Goal: Information Seeking & Learning: Find specific fact

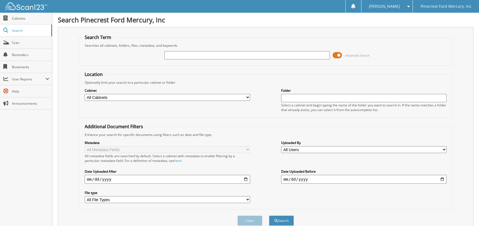
drag, startPoint x: 177, startPoint y: 58, endPoint x: 172, endPoint y: 55, distance: 6.1
click at [177, 58] on input "text" at bounding box center [246, 55] width 165 height 8
type input "51018"
click at [269, 216] on button "Search" at bounding box center [281, 221] width 25 height 10
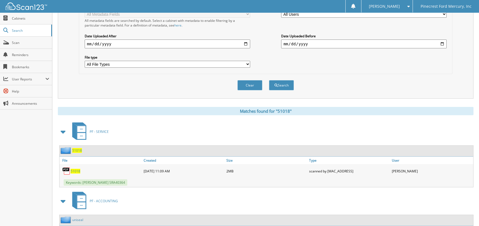
scroll to position [28, 0]
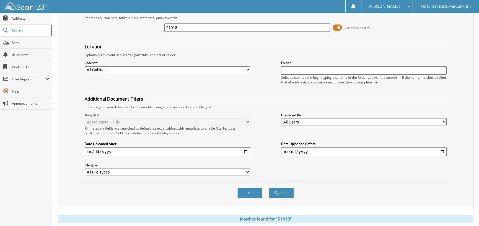
click at [185, 27] on input "51018" at bounding box center [246, 28] width 165 height 8
type input "51200"
click at [269, 188] on button "Search" at bounding box center [281, 193] width 25 height 10
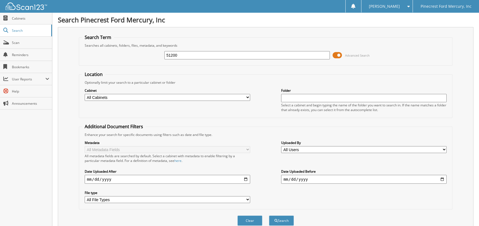
click at [193, 54] on input "51200" at bounding box center [246, 55] width 165 height 8
type input "51218"
click at [269, 216] on button "Search" at bounding box center [281, 221] width 25 height 10
click at [206, 55] on input "51218" at bounding box center [246, 55] width 165 height 8
type input "51232"
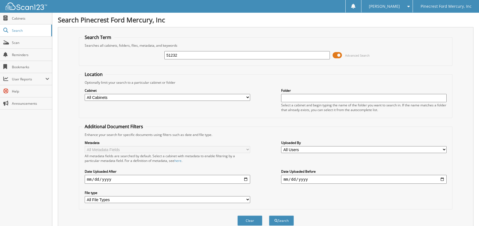
click at [269, 216] on button "Search" at bounding box center [281, 221] width 25 height 10
click at [182, 55] on input "51232" at bounding box center [246, 55] width 165 height 8
type input "51260"
click at [269, 216] on button "Search" at bounding box center [281, 221] width 25 height 10
click at [183, 52] on input "51260" at bounding box center [246, 55] width 165 height 8
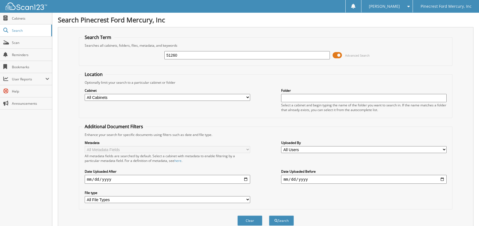
click at [181, 56] on input "51260" at bounding box center [246, 55] width 165 height 8
type input "51235"
click at [269, 216] on button "Search" at bounding box center [281, 221] width 25 height 10
click at [185, 56] on input "51235" at bounding box center [246, 55] width 165 height 8
type input "51262"
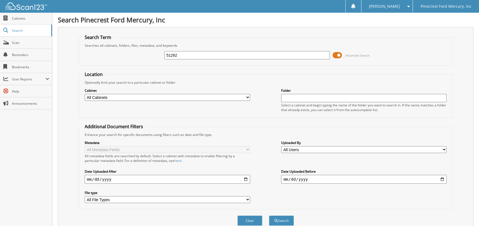
click at [269, 216] on button "Search" at bounding box center [281, 221] width 25 height 10
click at [181, 51] on input "51262" at bounding box center [246, 55] width 165 height 8
type input "512625"
click at [269, 216] on button "Search" at bounding box center [281, 221] width 25 height 10
click at [190, 56] on input "512625" at bounding box center [246, 55] width 165 height 8
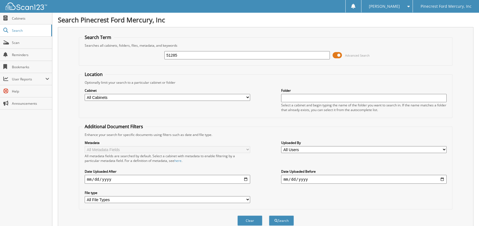
type input "51285"
click at [269, 216] on button "Search" at bounding box center [281, 221] width 25 height 10
click at [191, 55] on input "51285" at bounding box center [246, 55] width 165 height 8
type input "51286"
click at [269, 216] on button "Search" at bounding box center [281, 221] width 25 height 10
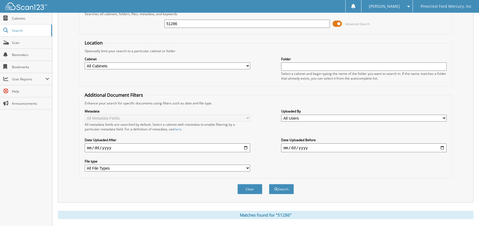
scroll to position [28, 0]
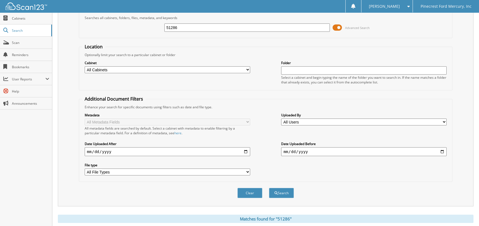
click at [182, 27] on input "51286" at bounding box center [246, 28] width 165 height 8
type input "51287"
click at [269, 188] on button "Search" at bounding box center [281, 193] width 25 height 10
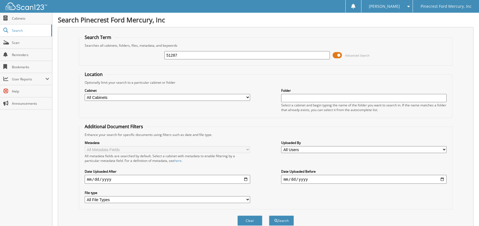
click at [185, 56] on input "51287" at bounding box center [246, 55] width 165 height 8
type input "51293"
click at [269, 216] on button "Search" at bounding box center [281, 221] width 25 height 10
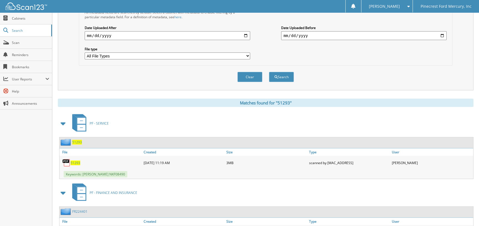
scroll to position [40, 0]
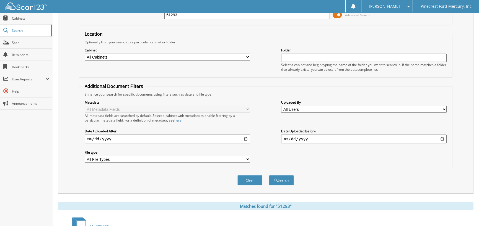
click at [188, 17] on input "51293" at bounding box center [246, 15] width 165 height 8
type input "51294"
click at [269, 175] on button "Search" at bounding box center [281, 180] width 25 height 10
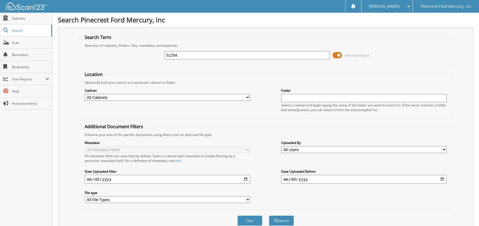
drag, startPoint x: 181, startPoint y: 52, endPoint x: 54, endPoint y: 37, distance: 127.9
click at [99, 51] on div "51294 Advanced Search" at bounding box center [266, 55] width 368 height 15
type input "513089"
click at [269, 216] on button "Search" at bounding box center [281, 221] width 25 height 10
drag, startPoint x: 183, startPoint y: 53, endPoint x: 126, endPoint y: 53, distance: 56.7
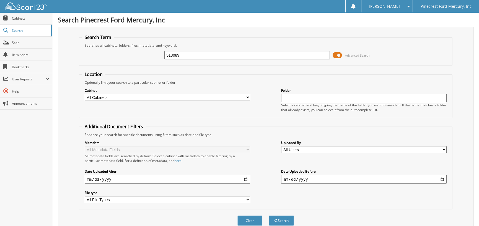
click at [127, 53] on div "513089 Advanced Search" at bounding box center [266, 55] width 368 height 15
type input "51301"
click at [269, 216] on button "Search" at bounding box center [281, 221] width 25 height 10
click at [182, 58] on input "51301" at bounding box center [246, 55] width 165 height 8
type input "51308"
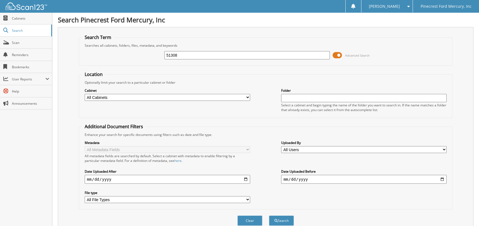
click at [269, 216] on button "Search" at bounding box center [281, 221] width 25 height 10
click at [181, 58] on input "51308" at bounding box center [246, 55] width 165 height 8
type input "51309"
click at [269, 216] on button "Search" at bounding box center [281, 221] width 25 height 10
click at [178, 55] on input "51309" at bounding box center [246, 55] width 165 height 8
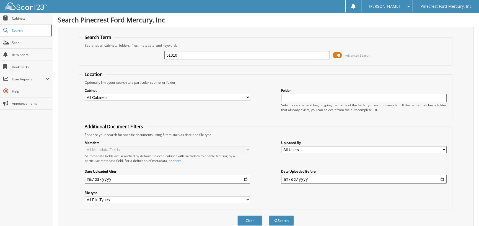
type input "51310"
click at [269, 216] on button "Search" at bounding box center [281, 221] width 25 height 10
click at [180, 55] on input "51310" at bounding box center [246, 55] width 165 height 8
type input "51312"
click at [269, 216] on button "Search" at bounding box center [281, 221] width 25 height 10
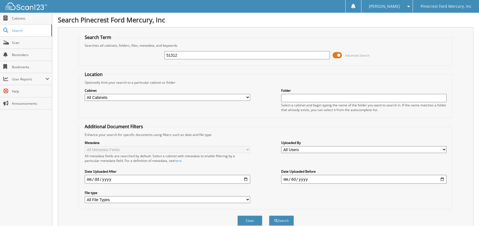
click at [185, 54] on input "51312" at bounding box center [246, 55] width 165 height 8
type input "51313"
click at [269, 216] on button "Search" at bounding box center [281, 221] width 25 height 10
click at [186, 56] on input "51313" at bounding box center [246, 55] width 165 height 8
type input "51316"
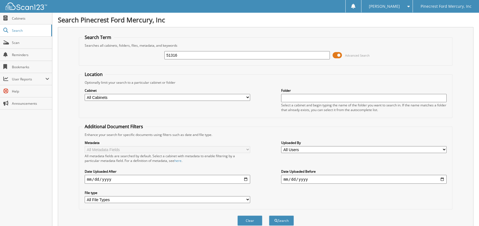
click at [269, 216] on button "Search" at bounding box center [281, 221] width 25 height 10
click at [182, 58] on input "51316" at bounding box center [246, 55] width 165 height 8
type input "51317"
click at [269, 216] on button "Search" at bounding box center [281, 221] width 25 height 10
click at [177, 59] on input "51317" at bounding box center [246, 55] width 165 height 8
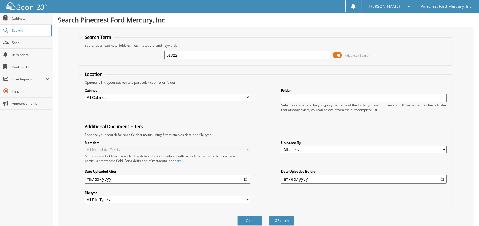
type input "51322"
click at [269, 216] on button "Search" at bounding box center [281, 221] width 25 height 10
click at [202, 52] on input "51322" at bounding box center [246, 55] width 165 height 8
type input "51326"
click at [269, 216] on button "Search" at bounding box center [281, 221] width 25 height 10
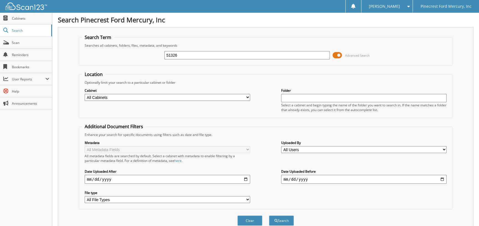
click at [198, 55] on input "51326" at bounding box center [246, 55] width 165 height 8
type input "51331"
click at [269, 216] on button "Search" at bounding box center [281, 221] width 25 height 10
click at [192, 55] on input "51331" at bounding box center [246, 55] width 165 height 8
type input "51337"
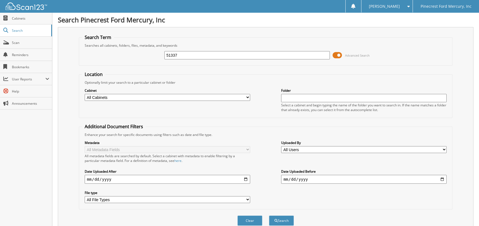
click at [269, 216] on button "Search" at bounding box center [281, 221] width 25 height 10
click at [203, 50] on div "51337 Advanced Search" at bounding box center [266, 55] width 368 height 15
click at [196, 58] on input "51337" at bounding box center [246, 55] width 165 height 8
type input "51344"
click at [269, 216] on button "Search" at bounding box center [281, 221] width 25 height 10
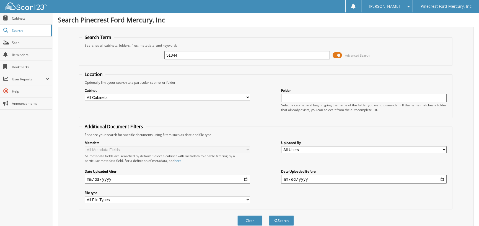
click at [190, 54] on input "51344" at bounding box center [246, 55] width 165 height 8
type input "51346"
click at [269, 216] on button "Search" at bounding box center [281, 221] width 25 height 10
click at [177, 52] on input "51346" at bounding box center [246, 55] width 165 height 8
type input "51347"
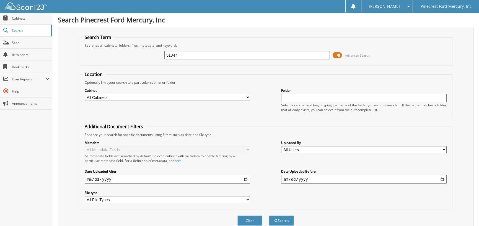
click at [269, 216] on button "Search" at bounding box center [281, 221] width 25 height 10
click at [181, 54] on input "51347" at bounding box center [246, 55] width 165 height 8
type input "51356"
click at [269, 216] on button "Search" at bounding box center [281, 221] width 25 height 10
drag, startPoint x: 183, startPoint y: 55, endPoint x: 141, endPoint y: 59, distance: 42.0
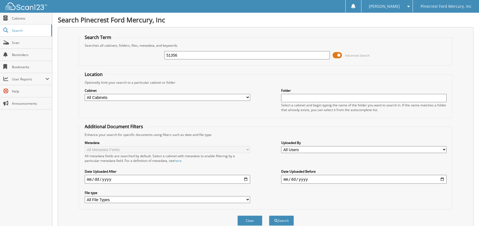
click at [142, 59] on div "51356 Advanced Search" at bounding box center [266, 55] width 368 height 15
type input "83610"
click at [269, 216] on button "Search" at bounding box center [281, 221] width 25 height 10
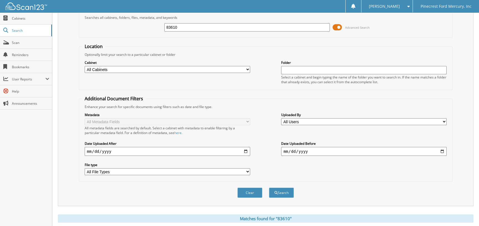
scroll to position [27, 0]
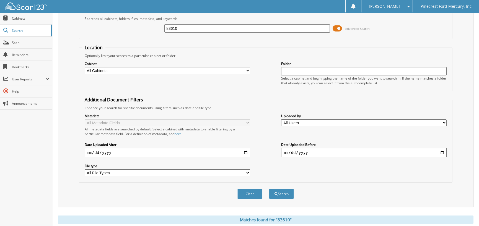
click at [185, 27] on input "83610" at bounding box center [246, 28] width 165 height 8
type input "83611"
click at [269, 189] on button "Search" at bounding box center [281, 194] width 25 height 10
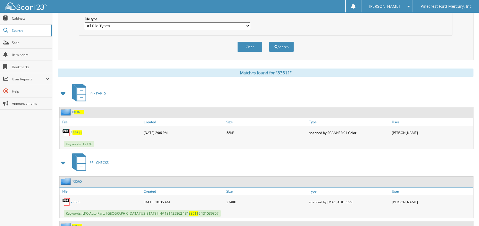
scroll to position [23, 0]
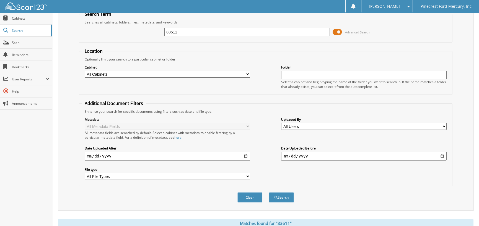
drag, startPoint x: 188, startPoint y: 32, endPoint x: 71, endPoint y: 18, distance: 118.5
click at [83, 25] on div "83611 Advanced Search" at bounding box center [266, 32] width 368 height 15
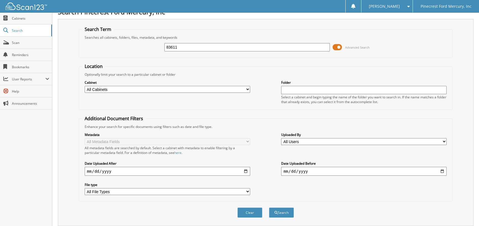
scroll to position [0, 0]
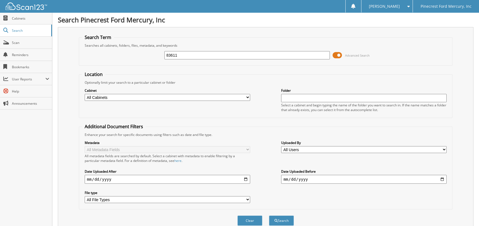
click at [183, 58] on input "83611" at bounding box center [246, 55] width 165 height 8
type input "83612"
click at [269, 216] on button "Search" at bounding box center [281, 221] width 25 height 10
drag, startPoint x: 181, startPoint y: 57, endPoint x: 133, endPoint y: 54, distance: 48.8
click at [133, 54] on div "83612 Advanced Search" at bounding box center [266, 55] width 368 height 15
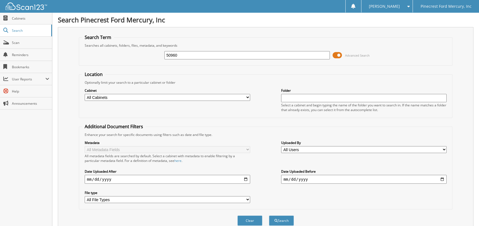
type input "50960"
click at [269, 216] on button "Search" at bounding box center [281, 221] width 25 height 10
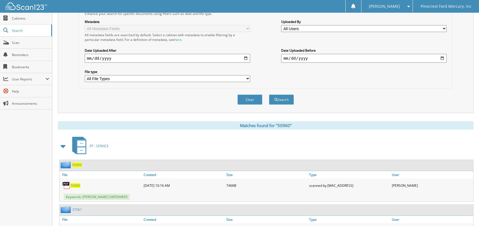
scroll to position [28, 0]
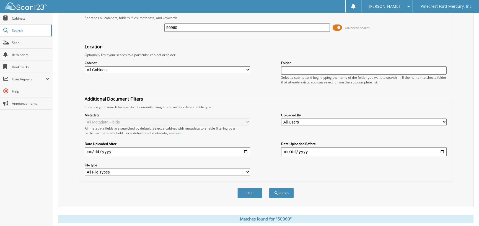
click at [182, 28] on input "50960" at bounding box center [246, 28] width 165 height 8
drag, startPoint x: 182, startPoint y: 29, endPoint x: 11, endPoint y: 30, distance: 170.8
type input "51284"
click at [269, 188] on button "Search" at bounding box center [281, 193] width 25 height 10
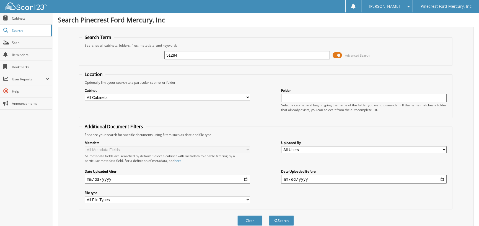
drag, startPoint x: 185, startPoint y: 56, endPoint x: 79, endPoint y: 59, distance: 106.3
click at [81, 59] on fieldset "Search Term Searches all cabinets, folders, files, metadata, and keywords 51284…" at bounding box center [266, 50] width 374 height 32
type input "51311"
click at [269, 216] on button "Search" at bounding box center [281, 221] width 25 height 10
click at [179, 52] on input "51311" at bounding box center [246, 55] width 165 height 8
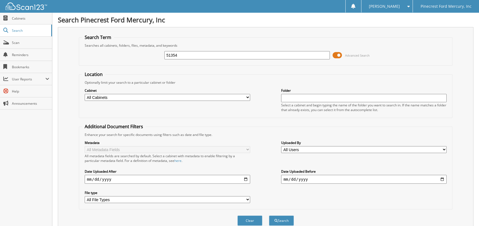
type input "51354"
click at [269, 216] on button "Search" at bounding box center [281, 221] width 25 height 10
click at [194, 59] on input "51354" at bounding box center [246, 55] width 165 height 8
type input "51383"
click at [269, 216] on button "Search" at bounding box center [281, 221] width 25 height 10
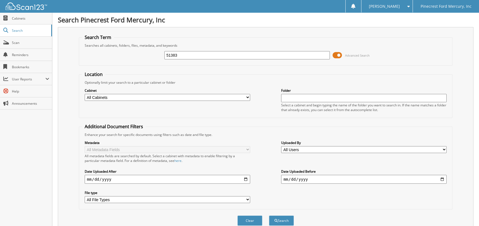
click at [179, 55] on input "51383" at bounding box center [246, 55] width 165 height 8
type input "51394"
click at [269, 216] on button "Search" at bounding box center [281, 221] width 25 height 10
click at [184, 55] on input "51394" at bounding box center [246, 55] width 165 height 8
type input "51397"
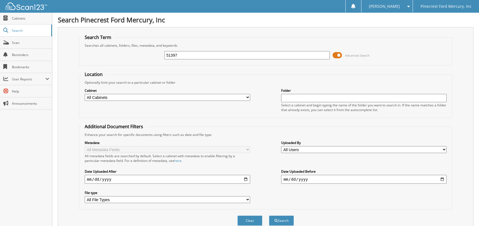
click at [269, 216] on button "Search" at bounding box center [281, 221] width 25 height 10
click at [195, 59] on input "51397" at bounding box center [246, 55] width 165 height 8
type input "51398"
click at [269, 216] on button "Search" at bounding box center [281, 221] width 25 height 10
click at [184, 55] on input "51398" at bounding box center [246, 55] width 165 height 8
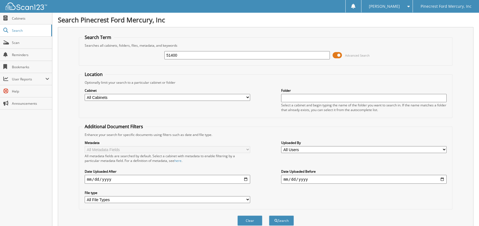
type input "51400"
click at [269, 216] on button "Search" at bounding box center [281, 221] width 25 height 10
drag, startPoint x: 179, startPoint y: 55, endPoint x: 149, endPoint y: 55, distance: 30.2
click at [149, 55] on div "51400 Advanced Search" at bounding box center [266, 55] width 368 height 15
type input "31235"
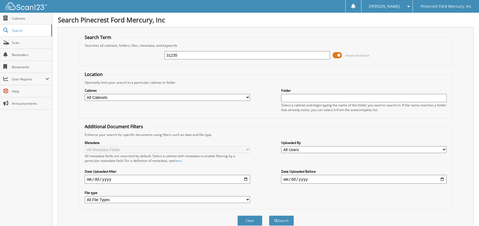
click at [269, 216] on button "Search" at bounding box center [281, 221] width 25 height 10
drag, startPoint x: 192, startPoint y: 56, endPoint x: 97, endPoint y: 66, distance: 95.4
click at [97, 66] on form "Search Term Searches all cabinets, folders, files, metadata, and keywords 31235…" at bounding box center [266, 133] width 374 height 198
type input "31157"
click at [269, 216] on button "Search" at bounding box center [281, 221] width 25 height 10
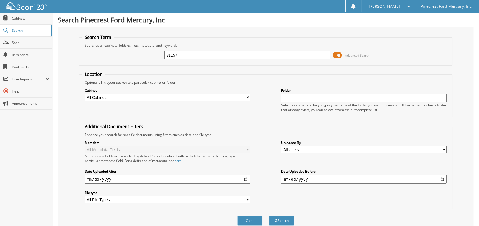
drag, startPoint x: 182, startPoint y: 54, endPoint x: 123, endPoint y: 57, distance: 59.6
click at [123, 57] on div "31157 Advanced Search" at bounding box center [266, 55] width 368 height 15
type input "31162"
click at [269, 216] on button "Search" at bounding box center [281, 221] width 25 height 10
drag, startPoint x: 187, startPoint y: 56, endPoint x: 73, endPoint y: 50, distance: 114.7
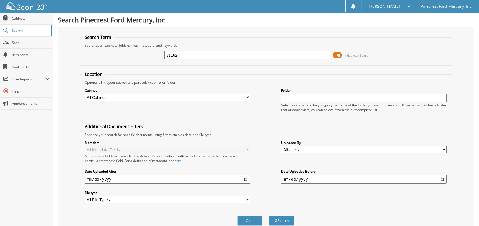
click at [73, 51] on div "Search Term Searches all cabinets, folders, files, metadata, and keywords 31162…" at bounding box center [266, 130] width 416 height 207
type input "31163"
click at [269, 216] on button "Search" at bounding box center [281, 221] width 25 height 10
drag, startPoint x: 183, startPoint y: 56, endPoint x: 112, endPoint y: 59, distance: 70.9
click at [112, 59] on div "31163 Advanced Search" at bounding box center [266, 55] width 368 height 15
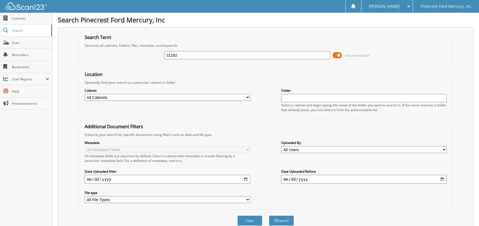
type input "31182"
click at [269, 216] on button "Search" at bounding box center [281, 221] width 25 height 10
drag, startPoint x: 185, startPoint y: 56, endPoint x: 111, endPoint y: 60, distance: 74.5
click at [111, 60] on div "31182 Advanced Search" at bounding box center [266, 55] width 368 height 15
type input "31161"
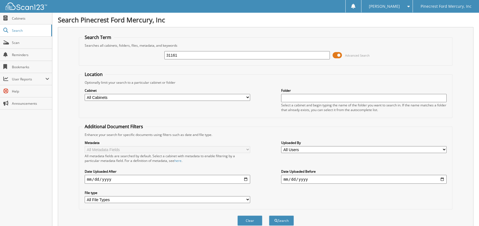
click at [269, 216] on button "Search" at bounding box center [281, 221] width 25 height 10
drag, startPoint x: 185, startPoint y: 53, endPoint x: 64, endPoint y: 53, distance: 120.9
click at [64, 53] on div "Search Term Searches all cabinets, folders, files, metadata, and keywords 31161…" at bounding box center [266, 130] width 416 height 207
type input "31169"
click at [269, 216] on button "Search" at bounding box center [281, 221] width 25 height 10
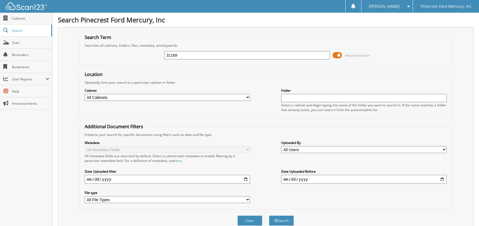
drag, startPoint x: 179, startPoint y: 58, endPoint x: 138, endPoint y: 60, distance: 41.5
click at [138, 60] on div "31169 Advanced Search" at bounding box center [266, 55] width 368 height 15
type input "31151"
click at [269, 216] on button "Search" at bounding box center [281, 221] width 25 height 10
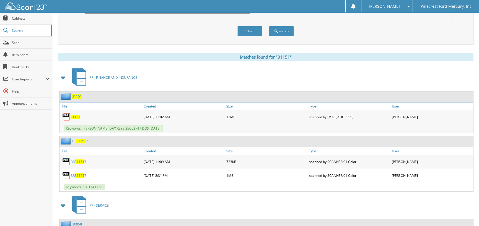
scroll to position [28, 0]
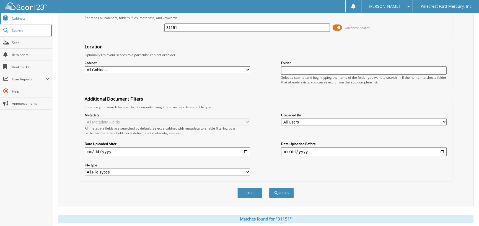
drag, startPoint x: 183, startPoint y: 27, endPoint x: 51, endPoint y: 13, distance: 132.5
click at [58, 15] on div "Search Term Searches all cabinets, folders, files, metadata, and keywords 31151…" at bounding box center [266, 102] width 416 height 207
type input "31195"
click at [269, 188] on button "Search" at bounding box center [281, 193] width 25 height 10
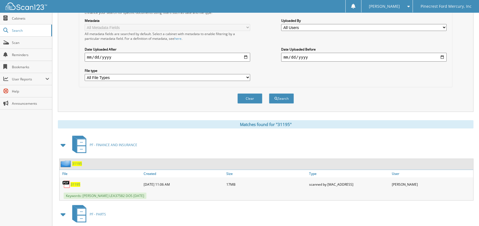
scroll to position [28, 0]
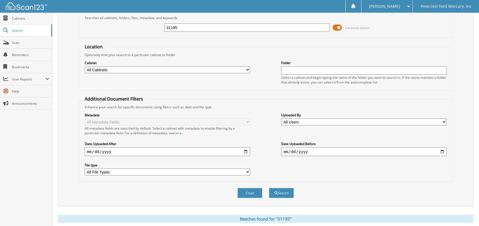
drag, startPoint x: 183, startPoint y: 25, endPoint x: 89, endPoint y: 29, distance: 95.0
click at [89, 29] on div "31195 Advanced Search" at bounding box center [266, 27] width 368 height 15
type input "31164"
click at [269, 188] on button "Search" at bounding box center [281, 193] width 25 height 10
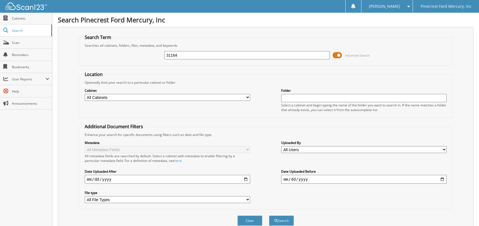
drag, startPoint x: 188, startPoint y: 58, endPoint x: 75, endPoint y: 52, distance: 113.6
click at [76, 53] on div "Search Term Searches all cabinets, folders, files, metadata, and keywords 31164…" at bounding box center [266, 130] width 416 height 207
type input "31366"
click at [269, 216] on button "Search" at bounding box center [281, 221] width 25 height 10
click at [178, 57] on input "31366" at bounding box center [246, 55] width 165 height 8
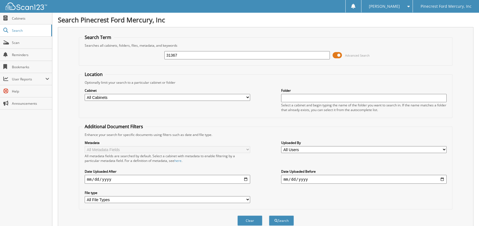
type input "31367"
click at [269, 216] on button "Search" at bounding box center [281, 221] width 25 height 10
click at [181, 56] on input "31367" at bounding box center [246, 55] width 165 height 8
type input "31394"
click at [269, 216] on button "Search" at bounding box center [281, 221] width 25 height 10
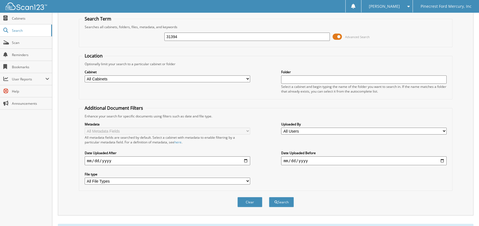
scroll to position [10, 0]
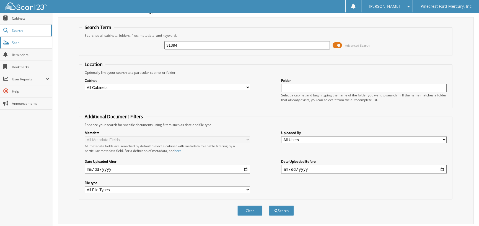
drag, startPoint x: 185, startPoint y: 45, endPoint x: 29, endPoint y: 39, distance: 156.8
click at [32, 41] on body "[PERSON_NAME] Settings Logout Pinecrest Ford Mercury, Inc Close Cabinets Search…" at bounding box center [239, 179] width 479 height 379
type input "31173"
click at [269, 206] on button "Search" at bounding box center [281, 211] width 25 height 10
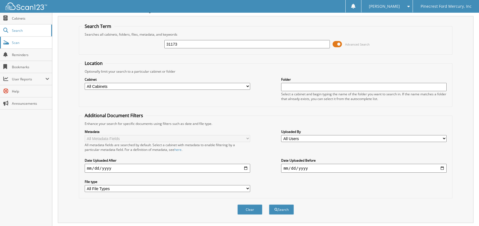
scroll to position [10, 0]
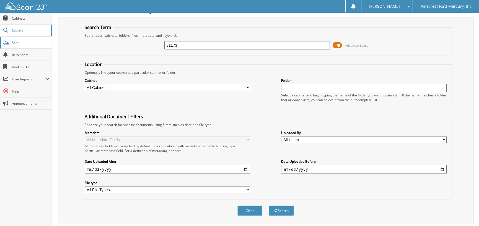
drag, startPoint x: 190, startPoint y: 46, endPoint x: 18, endPoint y: 47, distance: 171.9
click at [18, 47] on body "[PERSON_NAME] Settings Logout Pinecrest Ford Mercury, Inc Close Cabinets Search…" at bounding box center [239, 179] width 479 height 379
type input "31174"
click at [269, 206] on button "Search" at bounding box center [281, 211] width 25 height 10
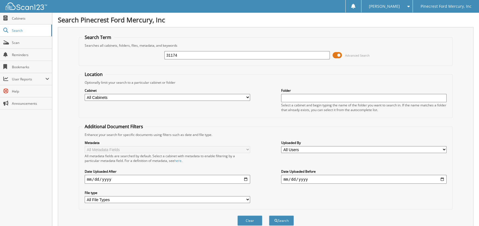
drag, startPoint x: 187, startPoint y: 50, endPoint x: 131, endPoint y: 55, distance: 57.0
click at [131, 55] on div "31174 Advanced Search" at bounding box center [266, 55] width 368 height 15
drag, startPoint x: 189, startPoint y: 56, endPoint x: 115, endPoint y: 52, distance: 74.5
click at [115, 52] on div "31174 Advanced Search" at bounding box center [266, 55] width 368 height 15
type input "[PERSON_NAME] SERVICES"
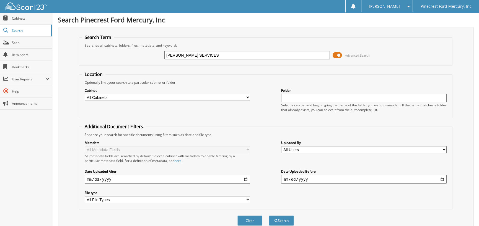
click at [86, 175] on input "date" at bounding box center [167, 179] width 165 height 9
type input "[DATE]"
click at [276, 219] on span "submit" at bounding box center [276, 220] width 3 height 3
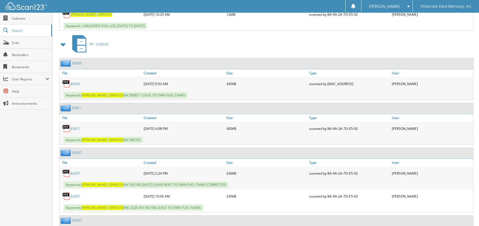
scroll to position [443, 0]
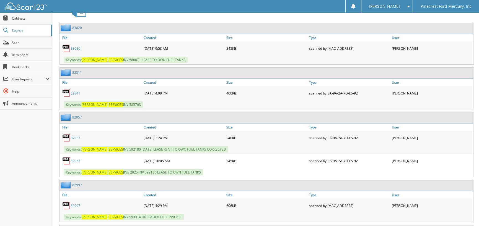
click at [73, 204] on link "82997" at bounding box center [76, 206] width 10 height 5
